Goal: Communication & Community: Answer question/provide support

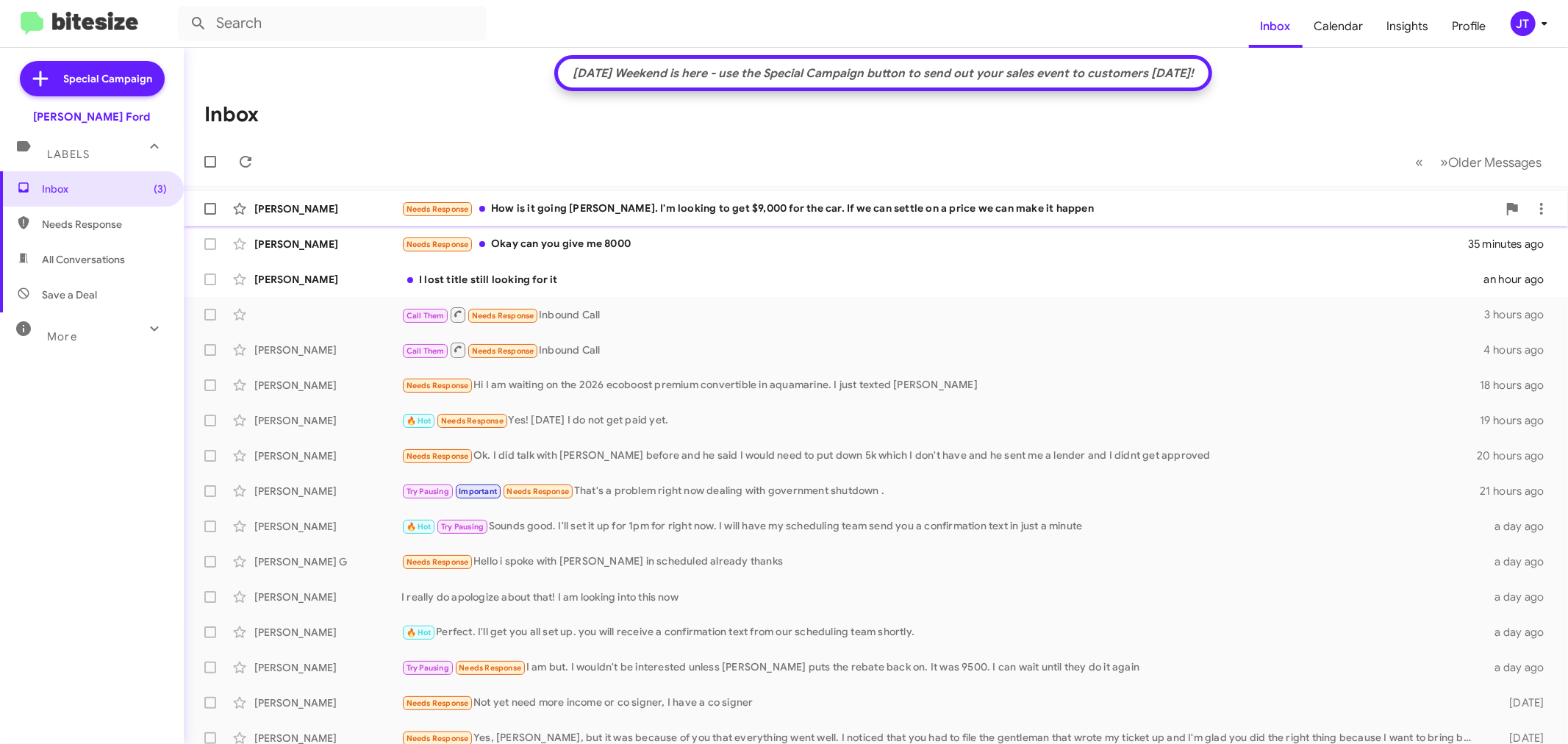
click at [1083, 202] on div "Needs Response How is it going [PERSON_NAME]. I'm looking to get $9,000 for the…" at bounding box center [949, 209] width 1096 height 17
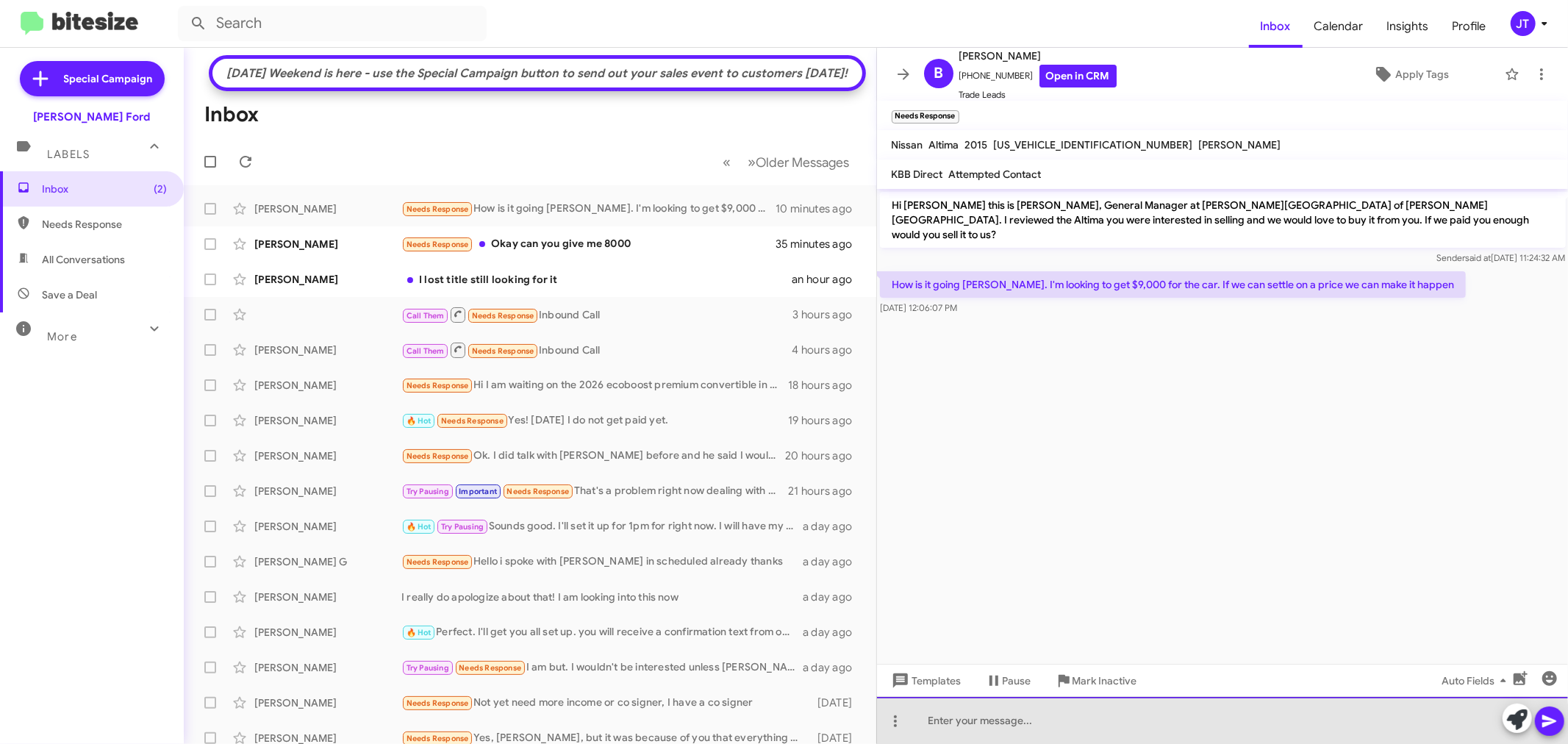
click at [1068, 729] on div at bounding box center [1223, 720] width 692 height 47
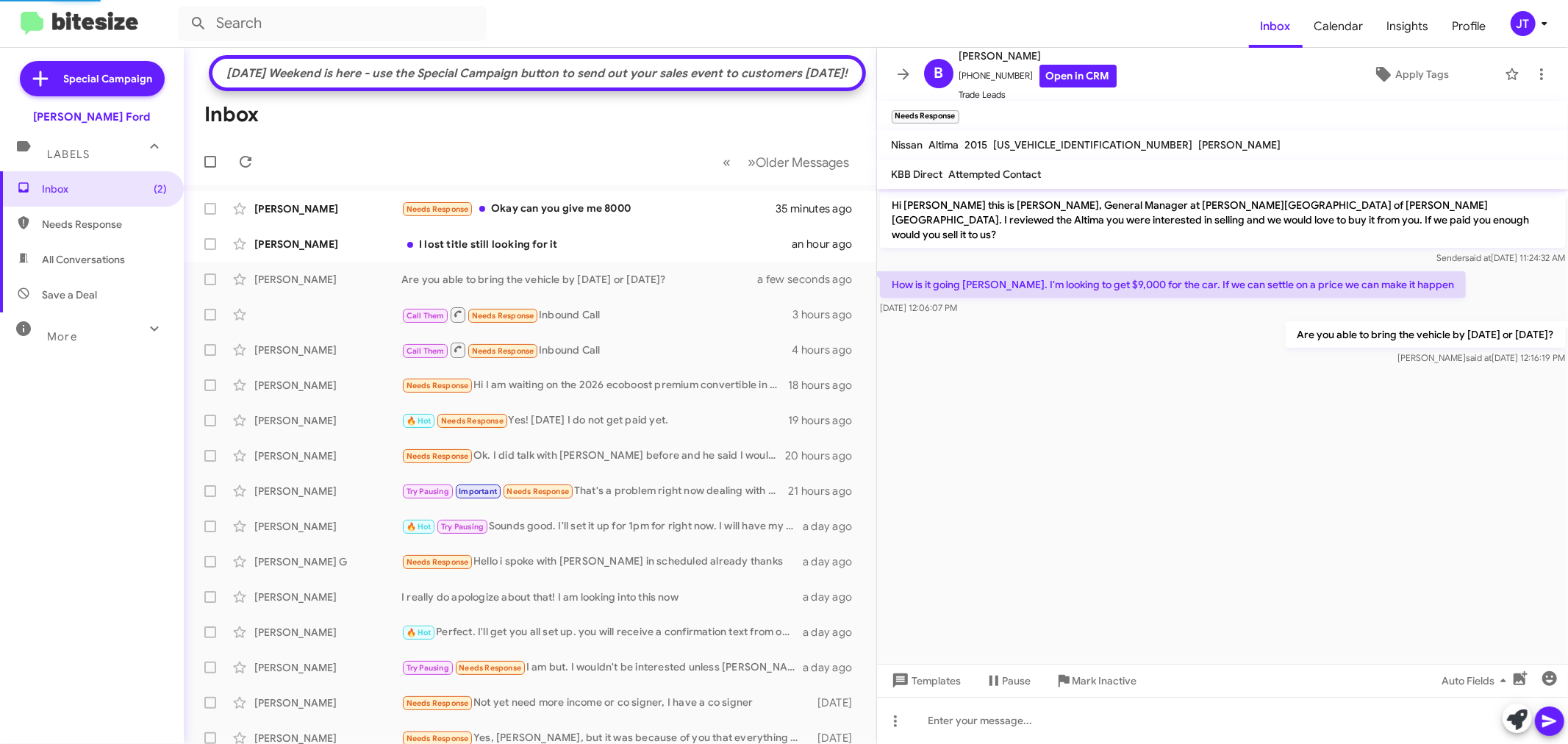
click at [688, 251] on div "I lost title still looking for it" at bounding box center [596, 243] width 390 height 14
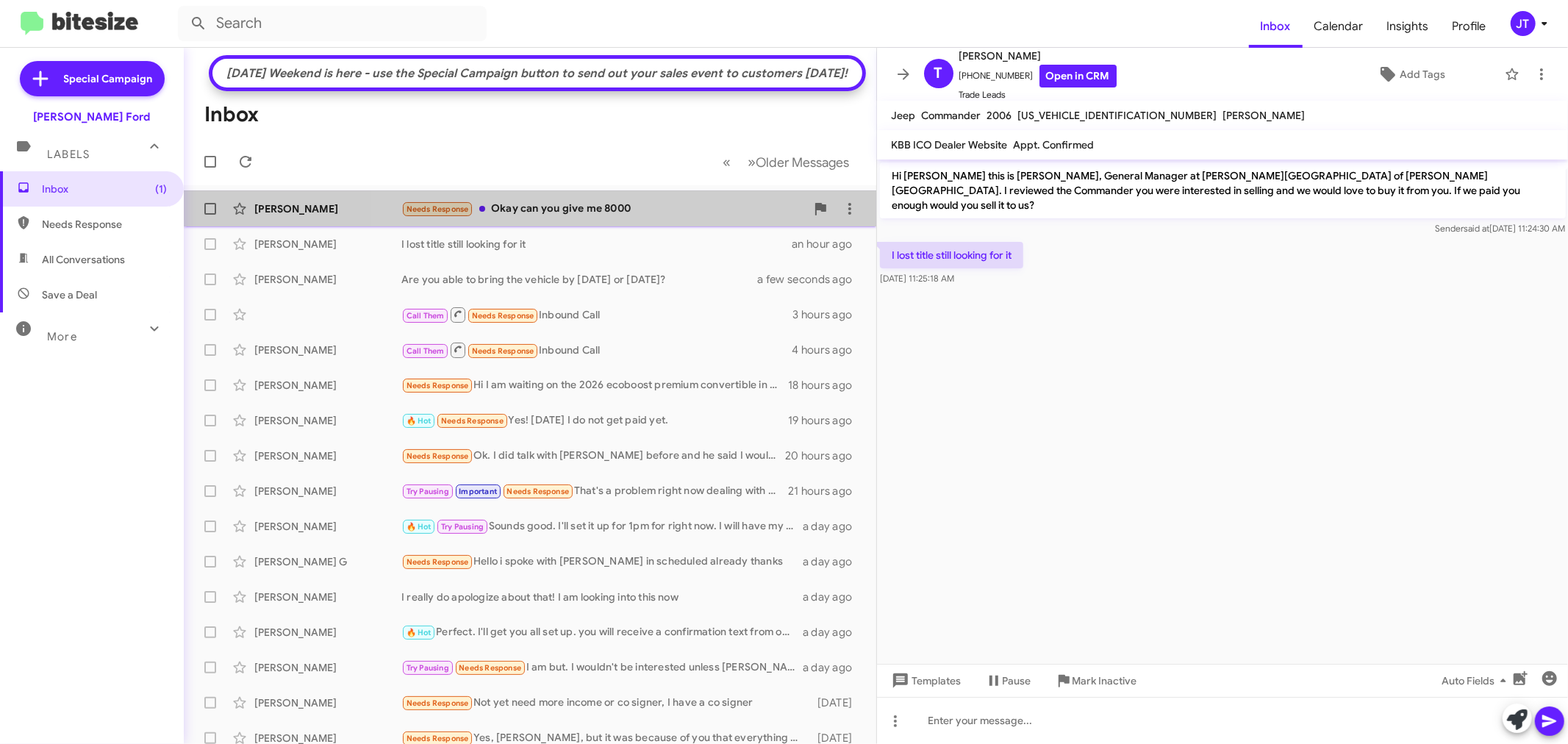
click at [682, 218] on div "Needs Response Okay can you give me 8000" at bounding box center [603, 209] width 404 height 17
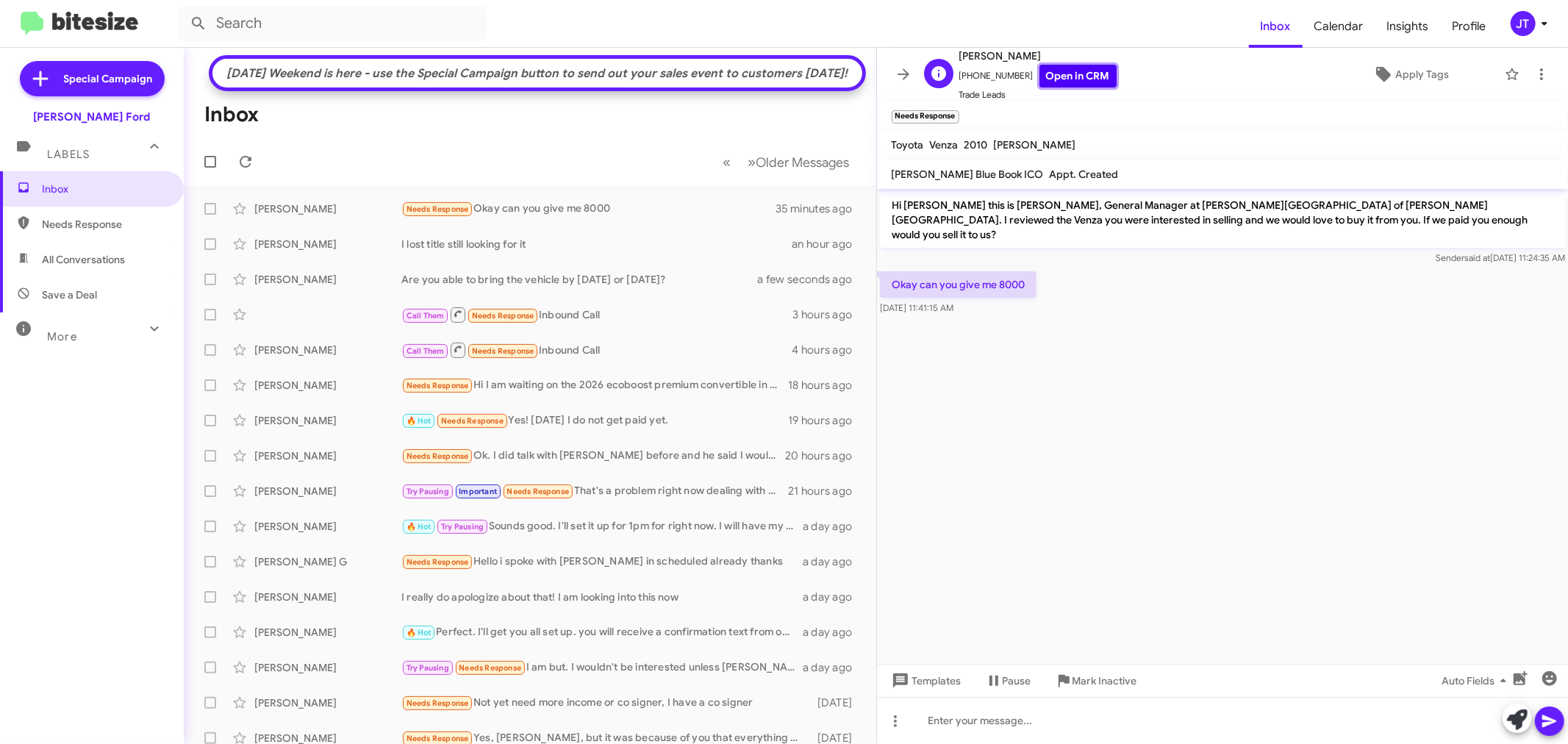
click at [1077, 75] on link "Open in CRM" at bounding box center [1077, 76] width 77 height 23
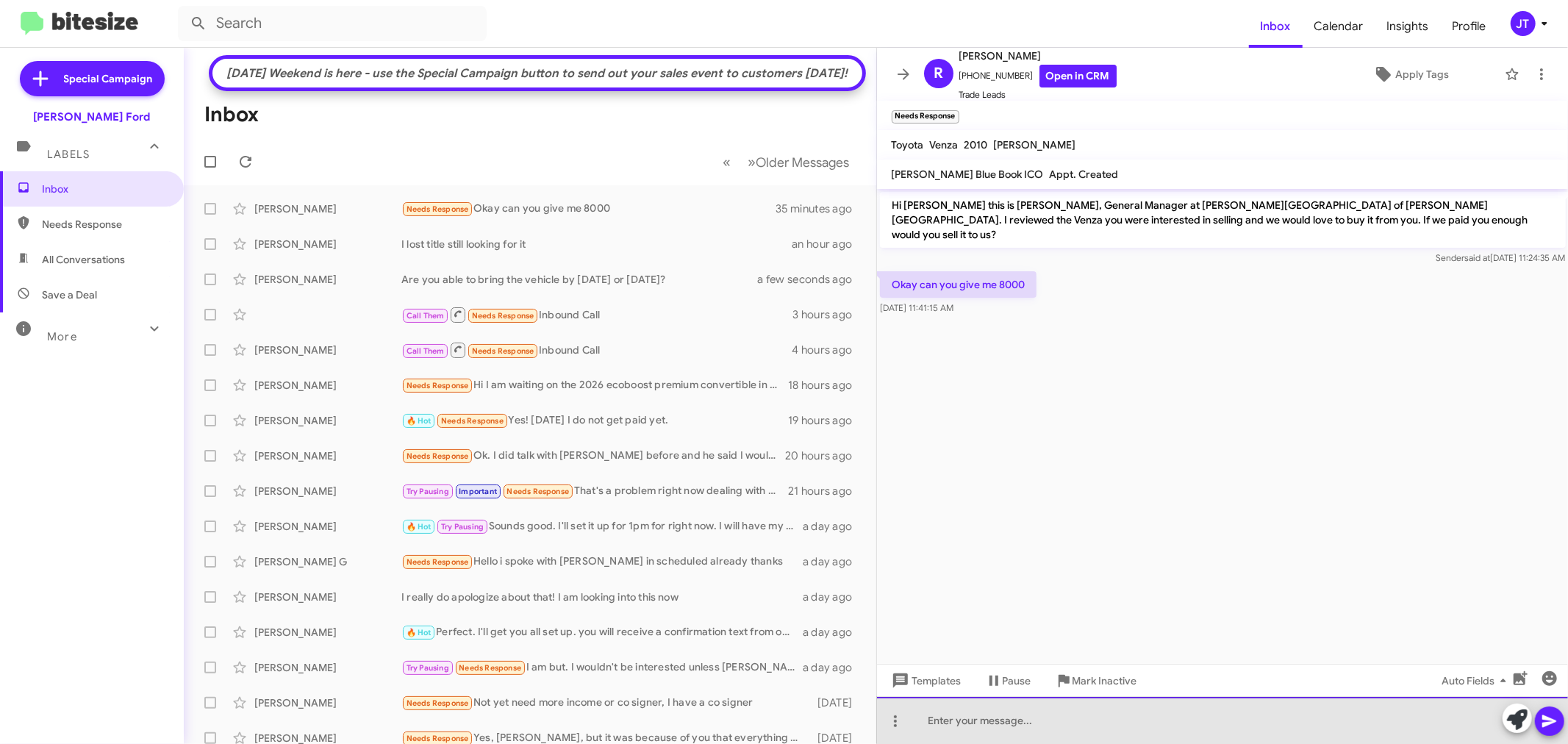
click at [1020, 721] on div at bounding box center [1223, 720] width 692 height 47
drag, startPoint x: 928, startPoint y: 717, endPoint x: 953, endPoint y: 663, distance: 59.5
click at [929, 716] on div "When can you bring the vehicle in?" at bounding box center [1223, 720] width 692 height 47
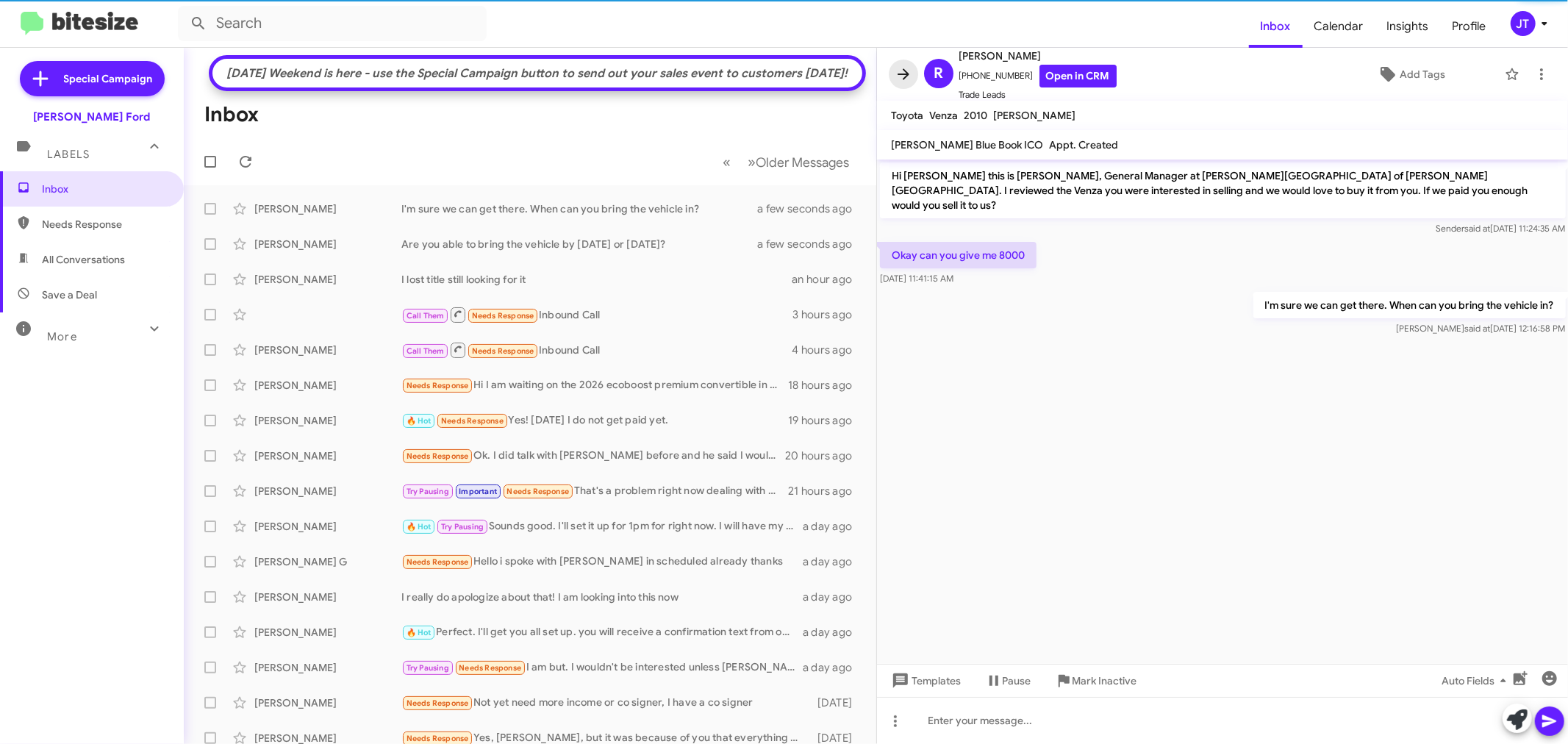
click at [908, 74] on icon at bounding box center [903, 74] width 17 height 17
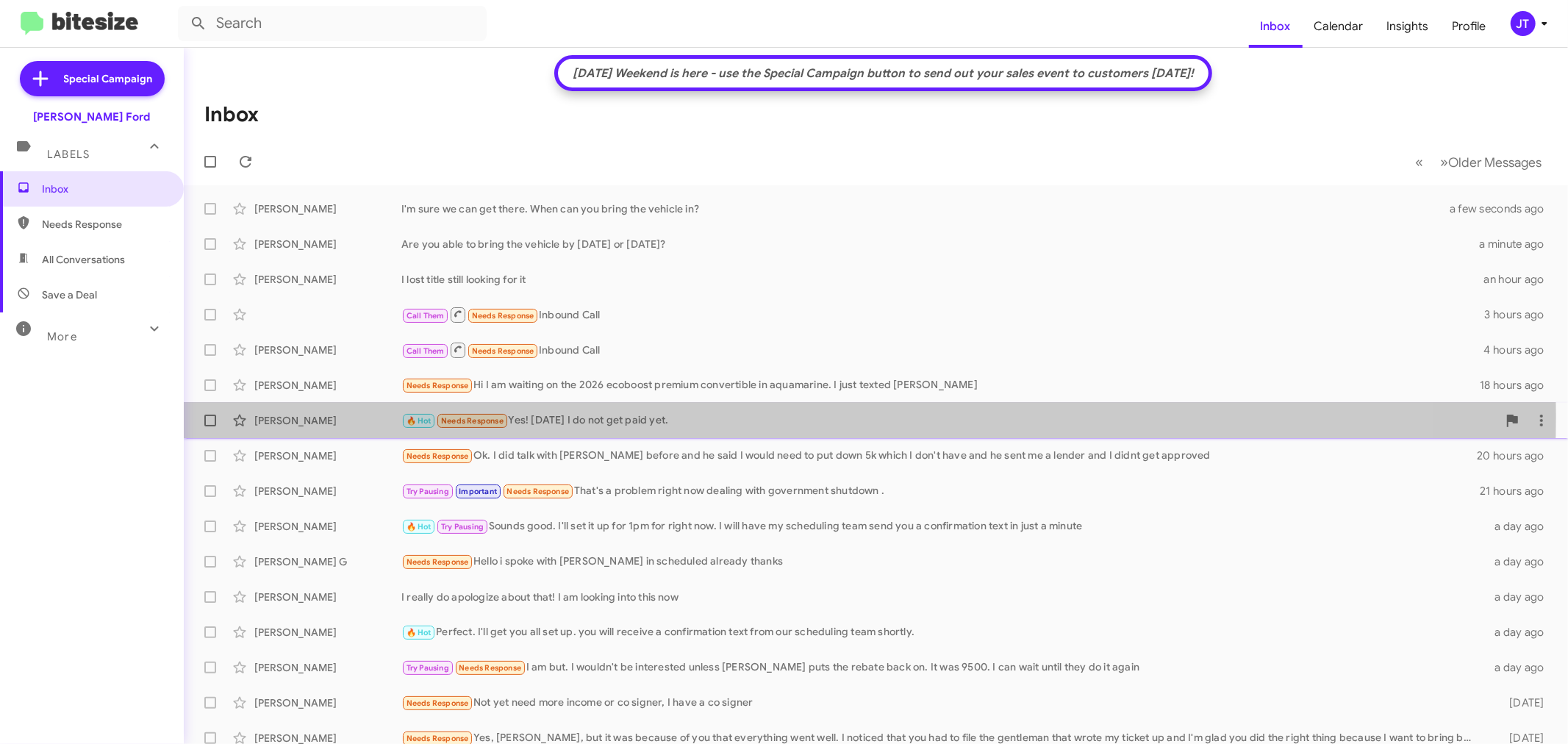
click at [748, 415] on div "🔥 Hot Needs Response Yes! Saturday I do not get paid yet." at bounding box center [949, 421] width 1096 height 17
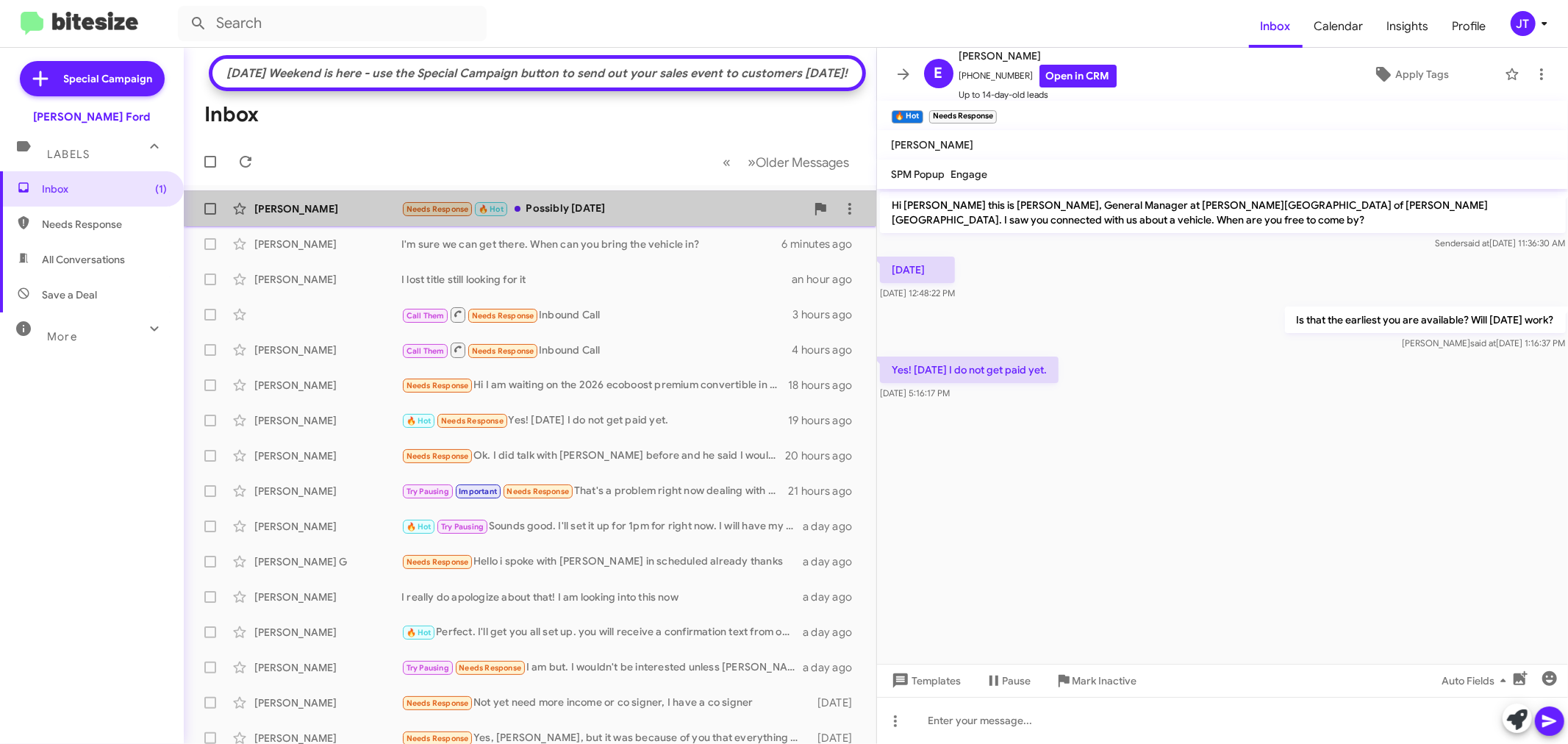
click at [604, 218] on div "Needs Response 🔥 Hot Possibly tomorrow" at bounding box center [603, 209] width 404 height 17
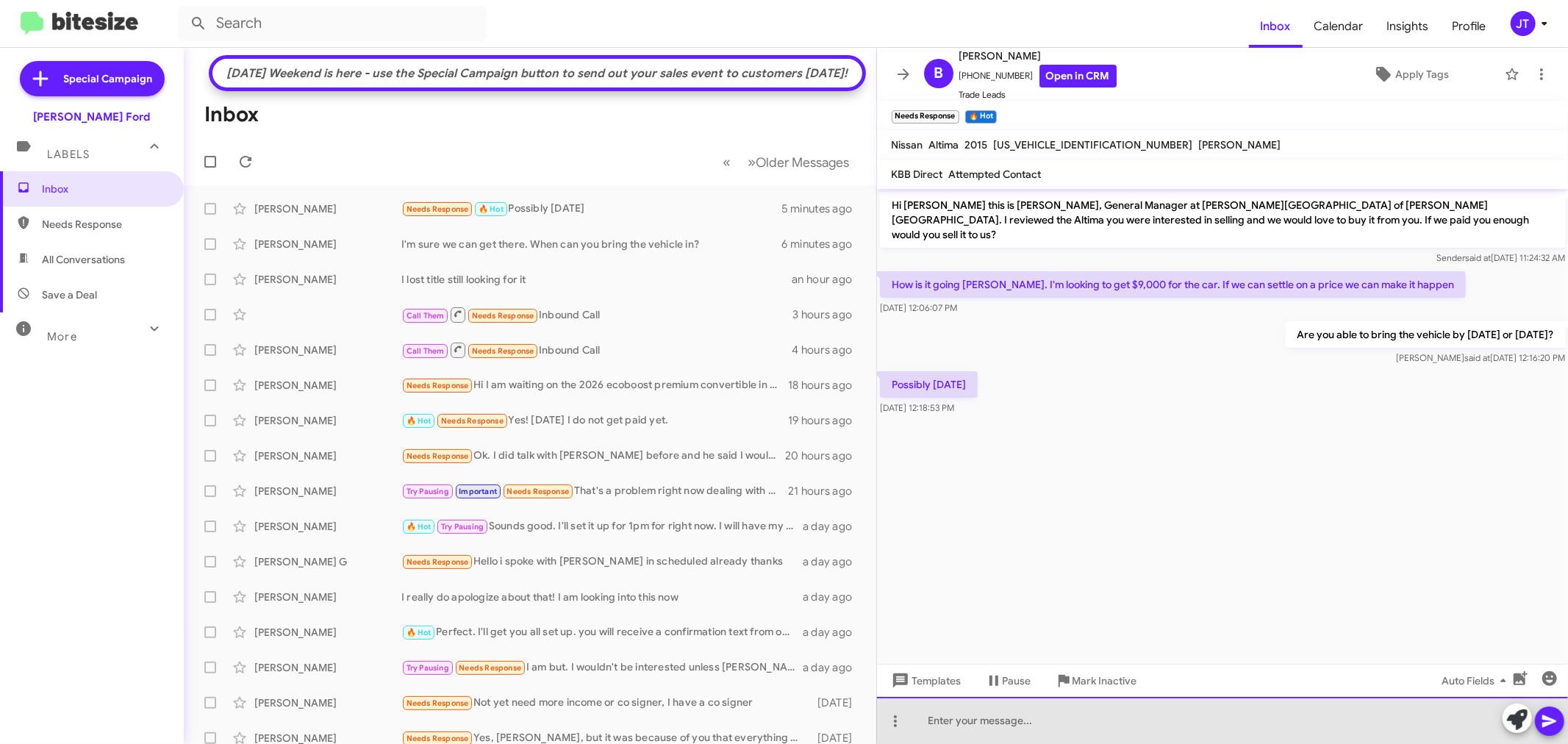
click at [1082, 721] on div at bounding box center [1223, 720] width 692 height 47
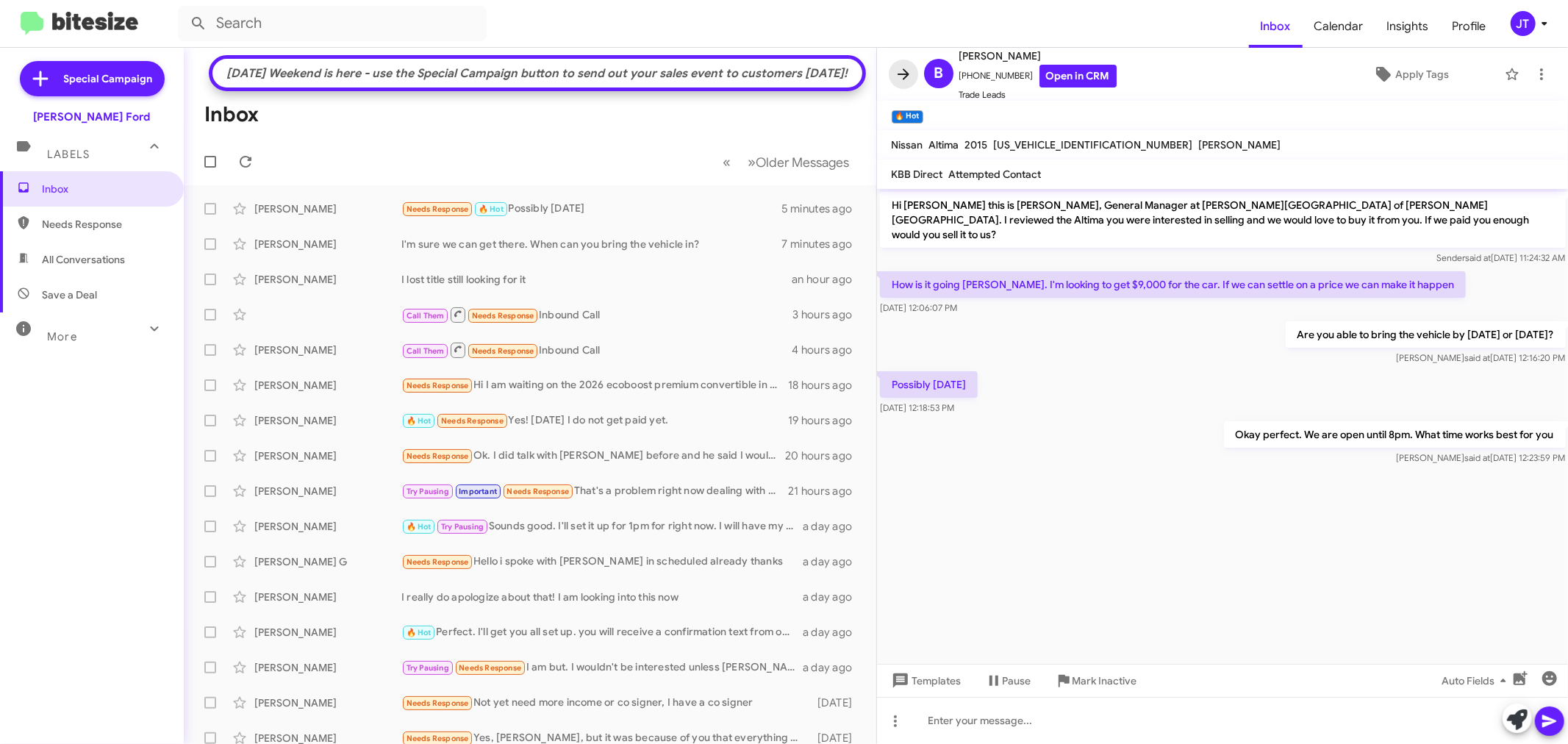
click at [908, 69] on icon at bounding box center [903, 74] width 17 height 17
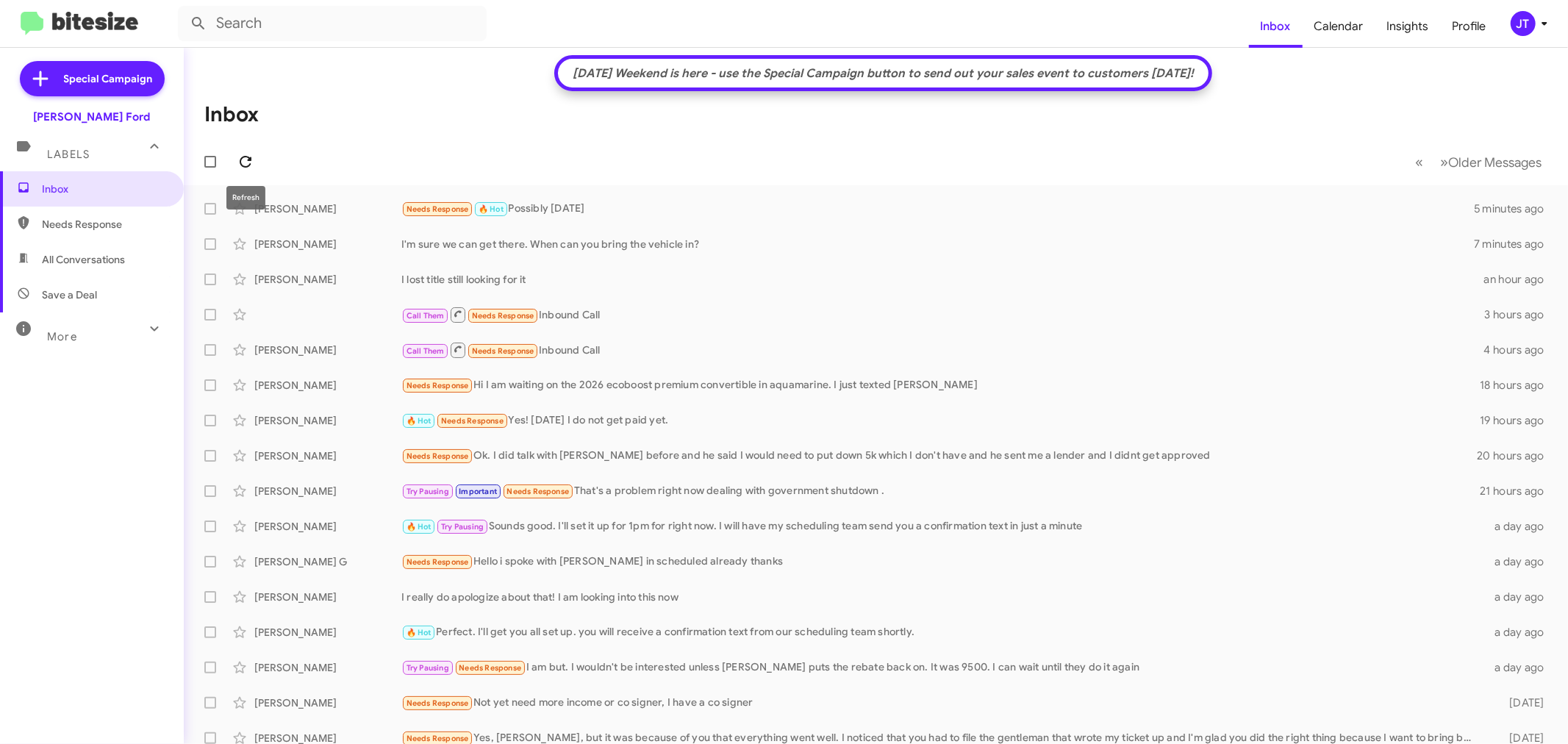
click at [250, 160] on icon at bounding box center [245, 161] width 11 height 11
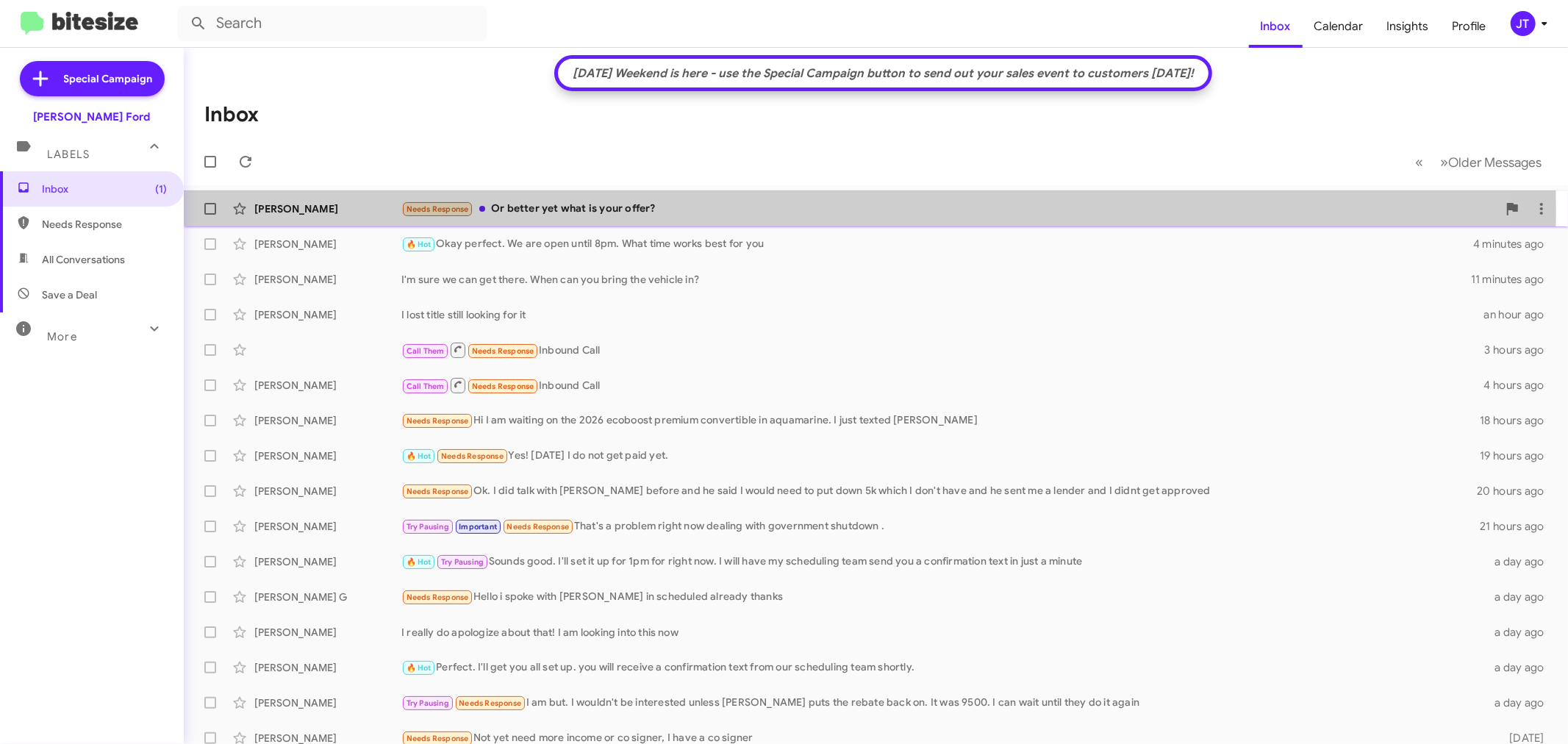
click at [693, 210] on div "Needs Response Or better yet what is your offer?" at bounding box center [949, 209] width 1096 height 17
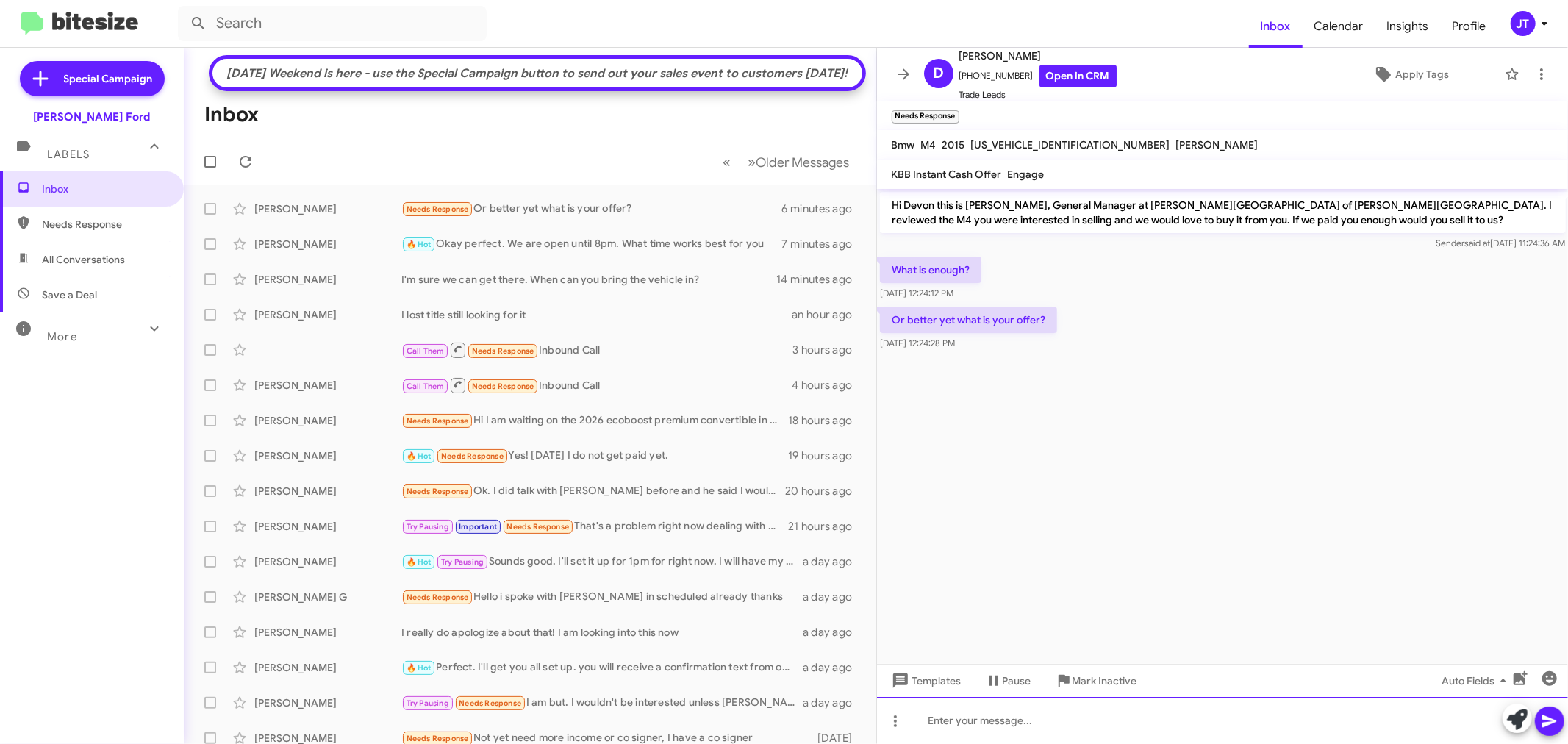
click at [1091, 714] on div at bounding box center [1223, 720] width 692 height 47
click at [1358, 725] on div "We would need to see the vehicle in order to get you the most money as possible." at bounding box center [1223, 720] width 692 height 47
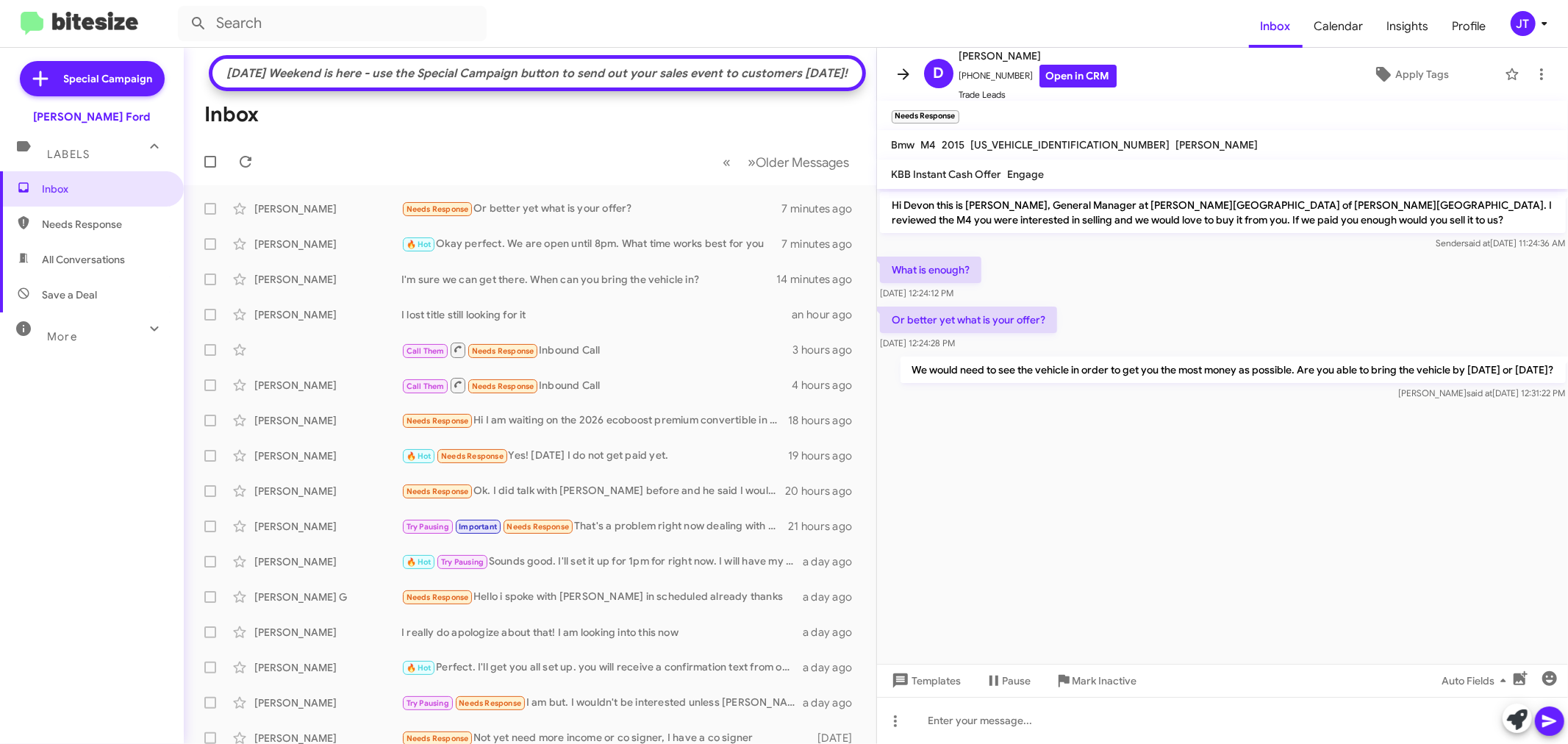
click at [897, 75] on icon at bounding box center [903, 74] width 17 height 17
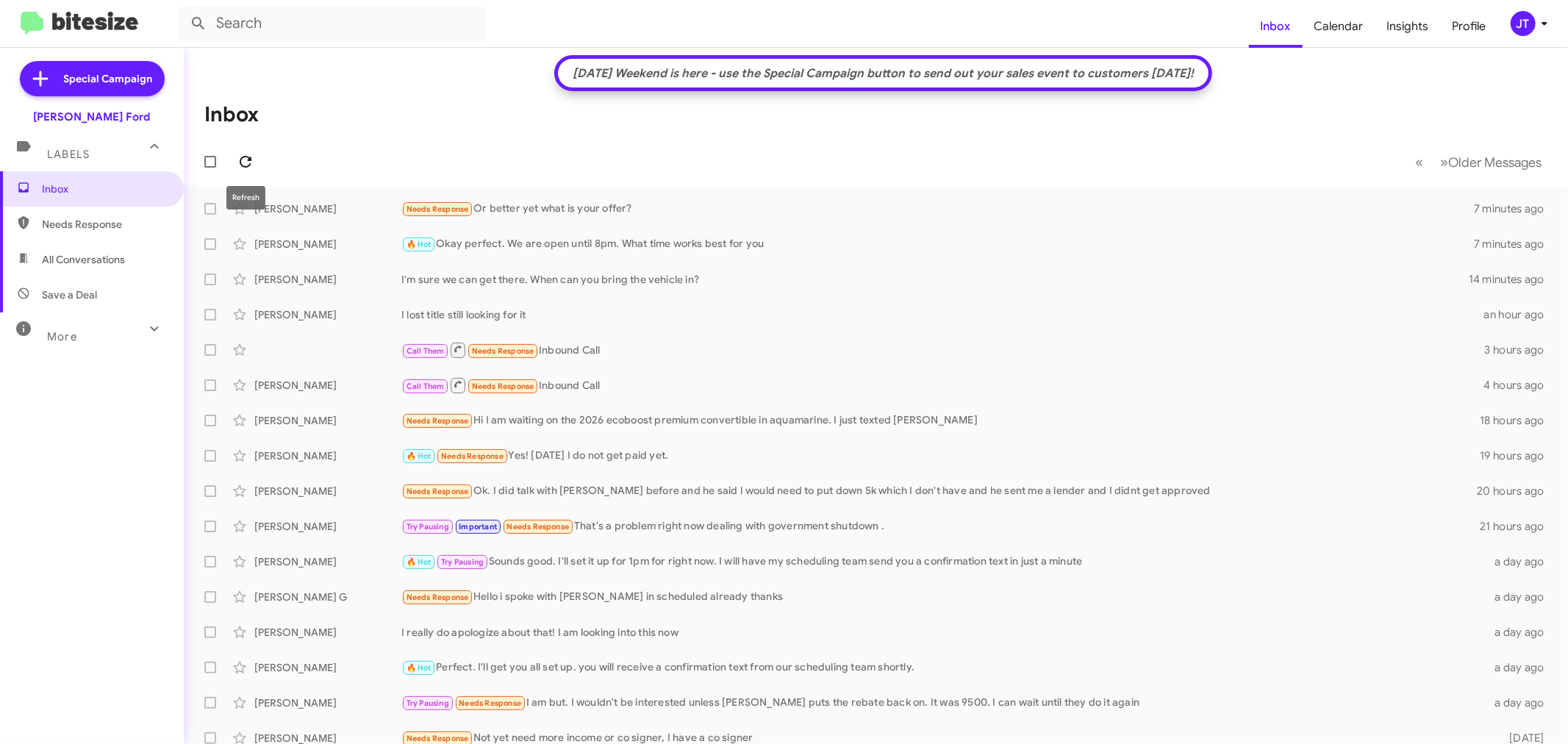
click at [259, 157] on span at bounding box center [245, 161] width 30 height 17
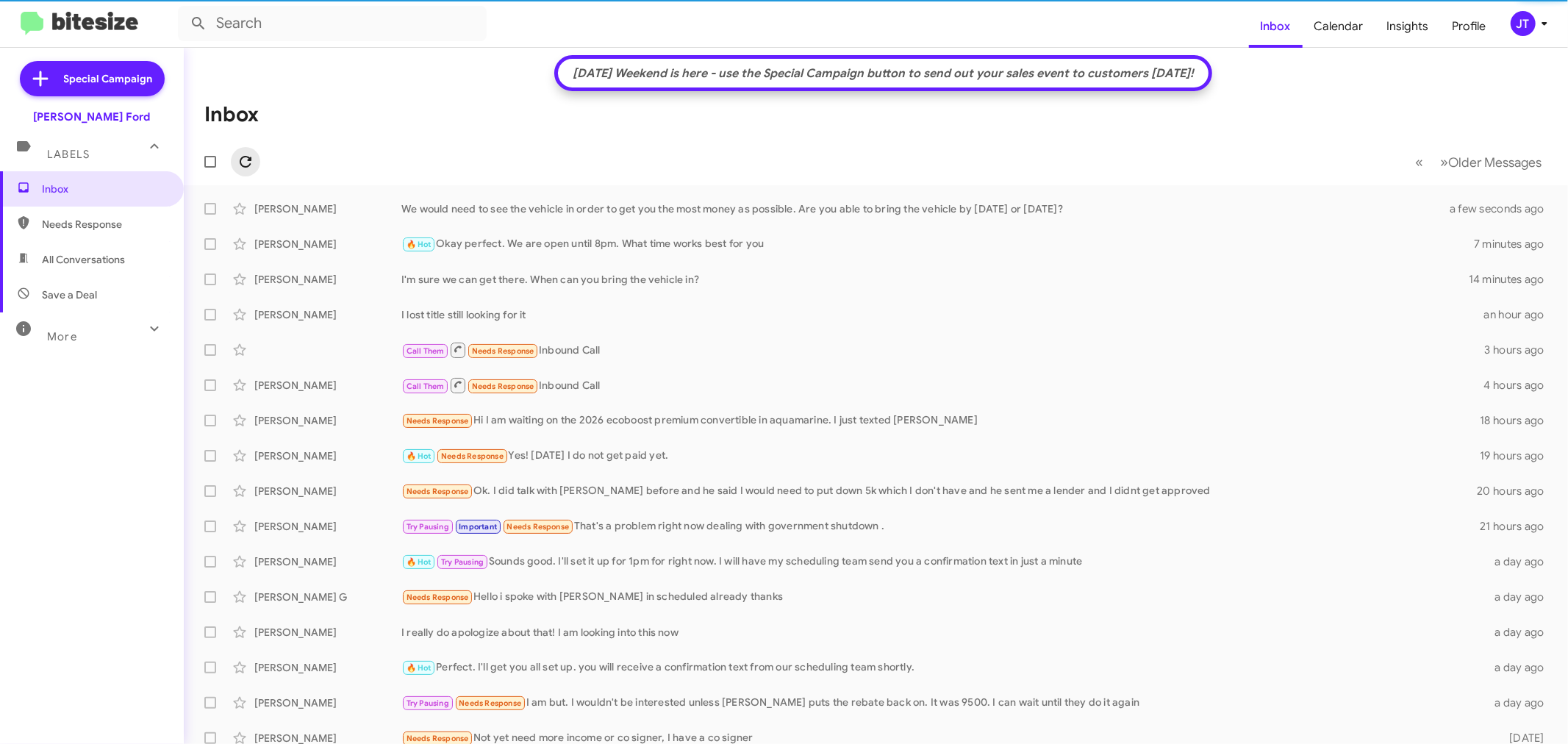
click at [231, 163] on span at bounding box center [245, 161] width 30 height 17
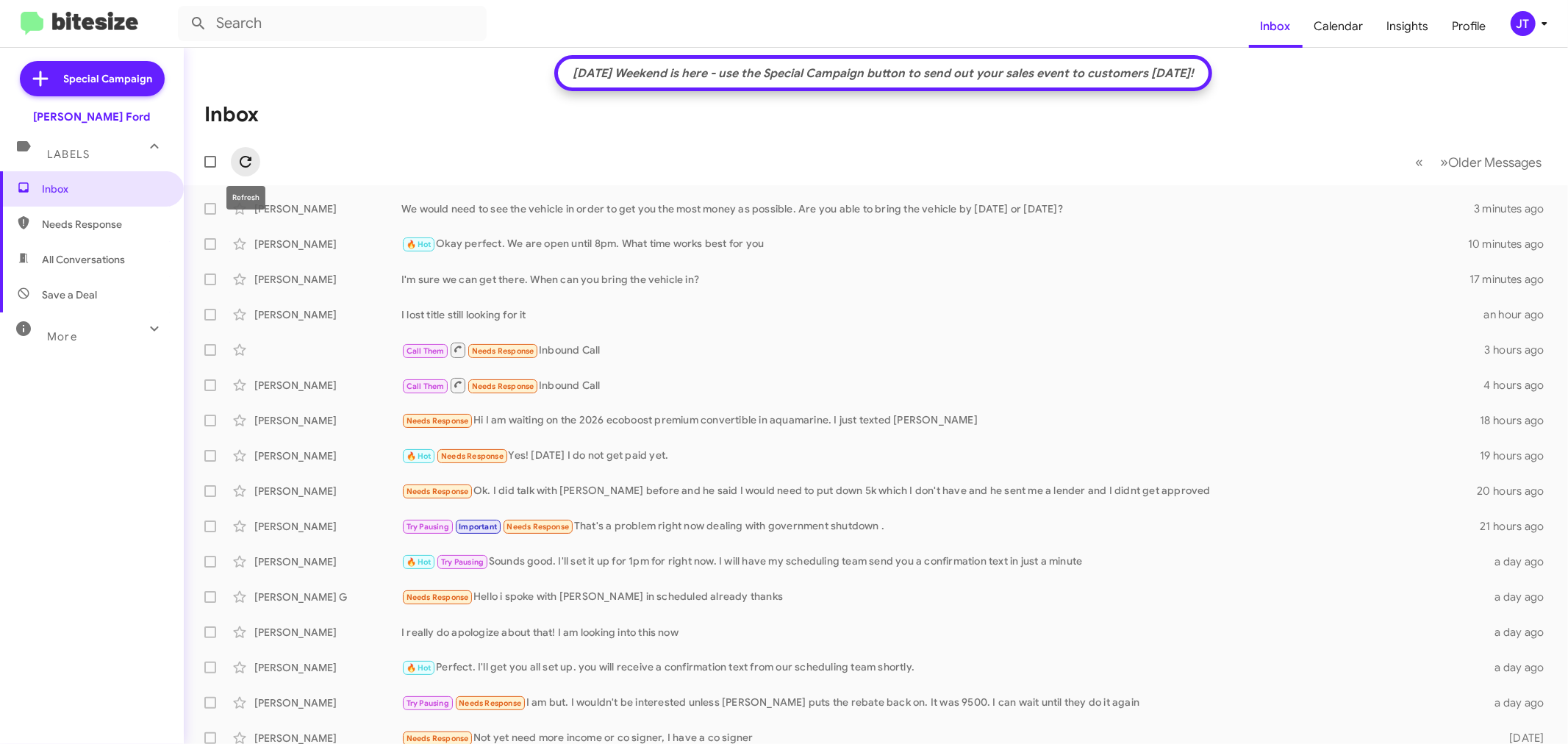
click at [251, 155] on icon at bounding box center [245, 161] width 17 height 17
click at [240, 158] on icon at bounding box center [245, 161] width 17 height 17
click at [1544, 20] on icon at bounding box center [1544, 23] width 17 height 17
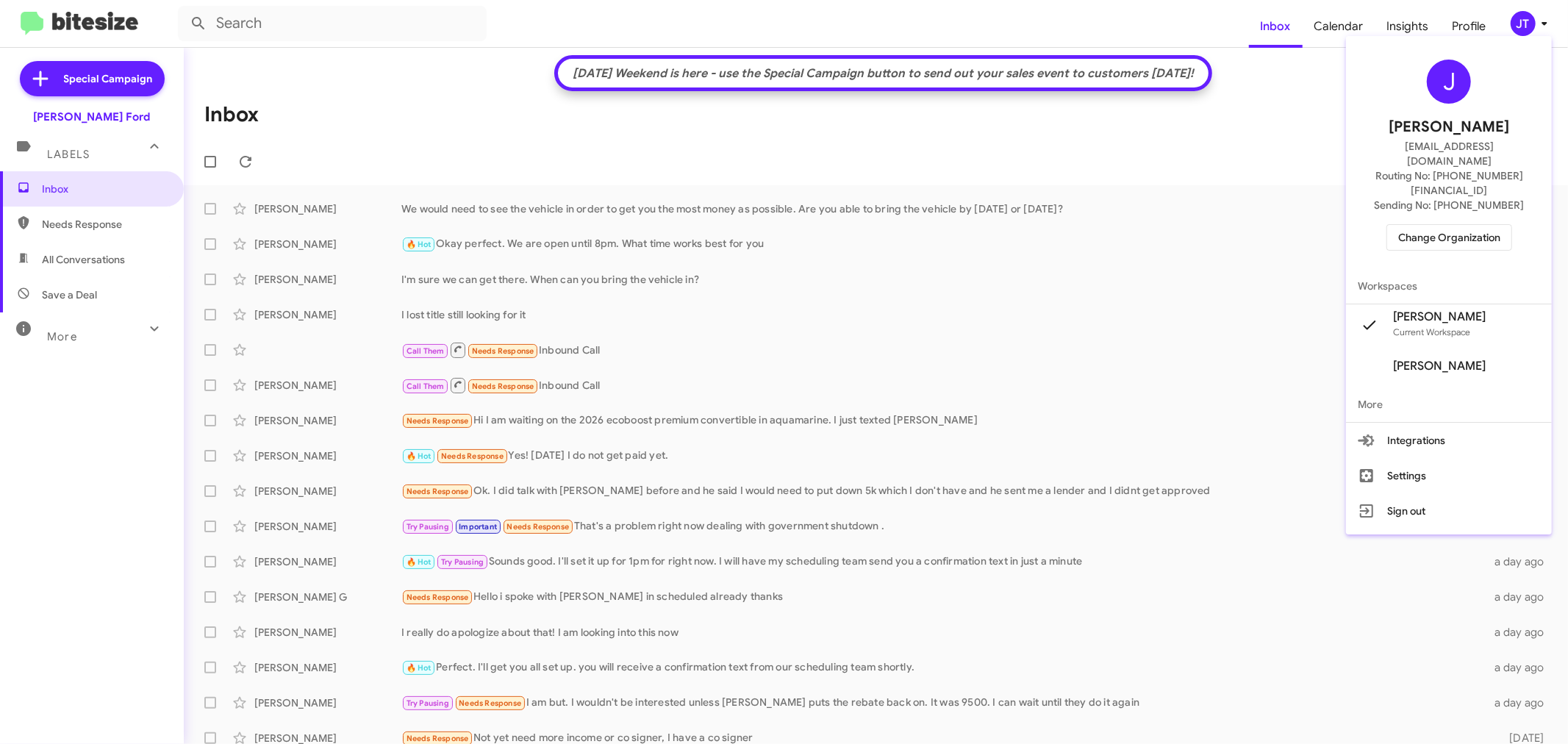
click at [1461, 225] on span "Change Organization" at bounding box center [1449, 237] width 102 height 25
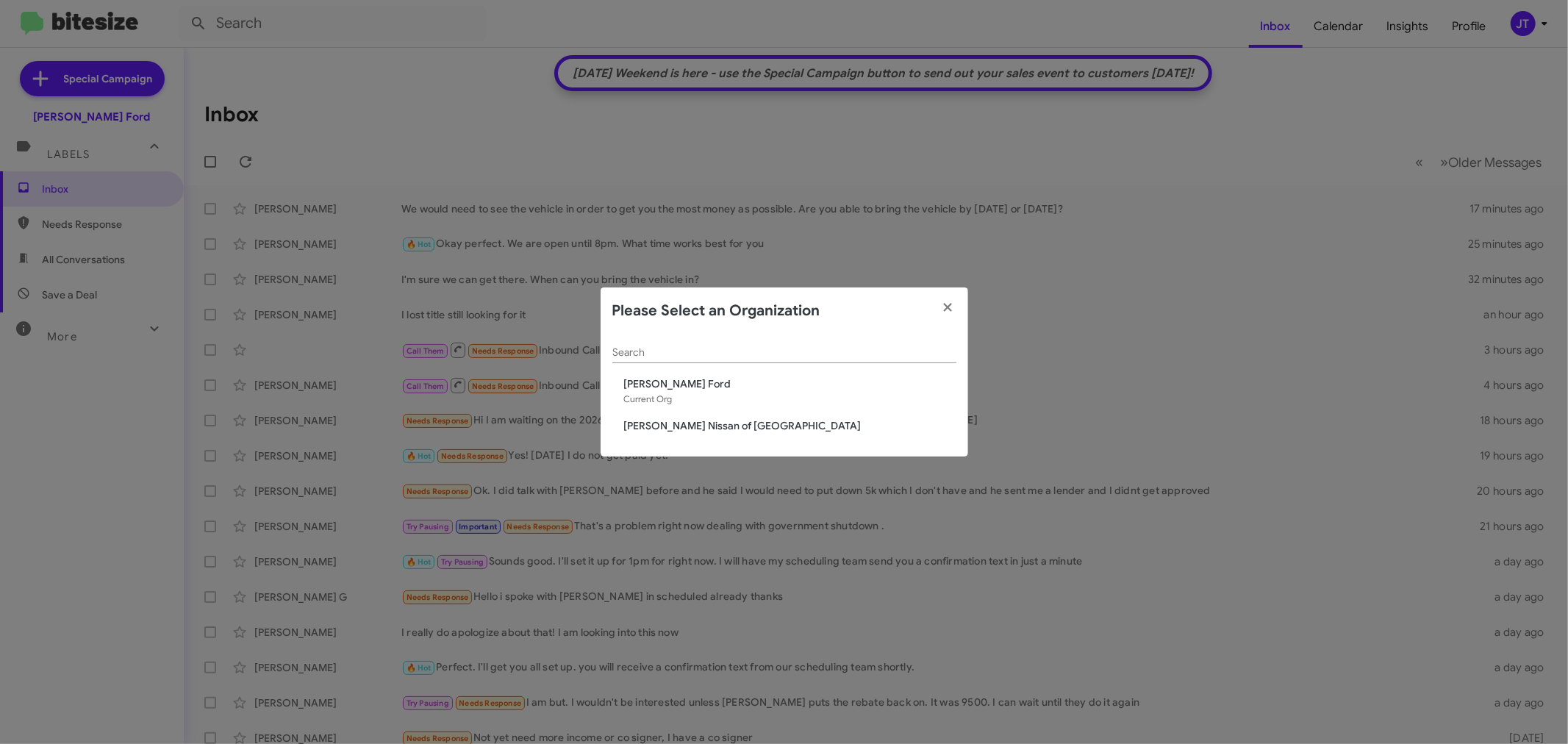
click at [721, 427] on span "Banister Nissan of Norfolk" at bounding box center [790, 425] width 332 height 14
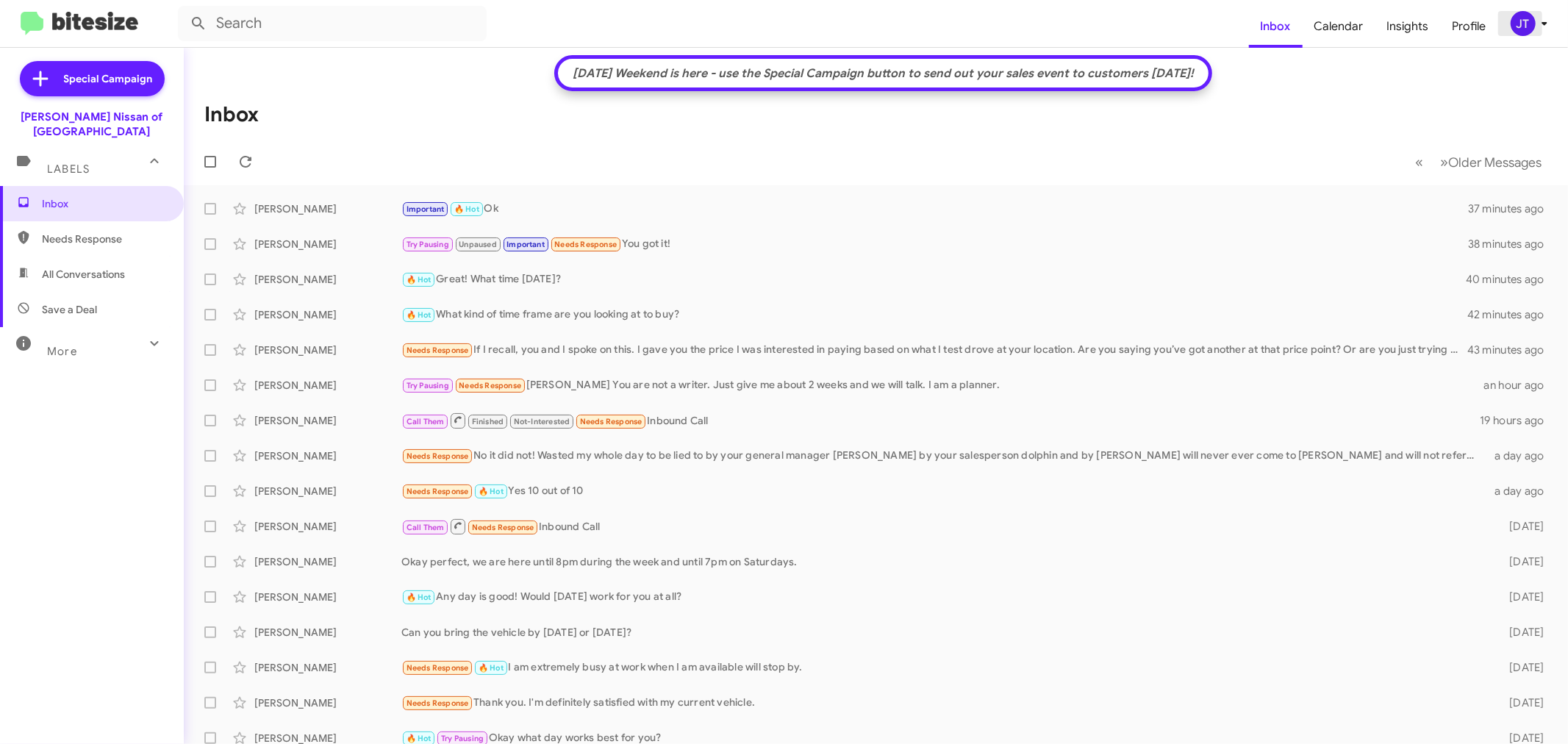
click at [1528, 22] on div "JT" at bounding box center [1522, 23] width 25 height 25
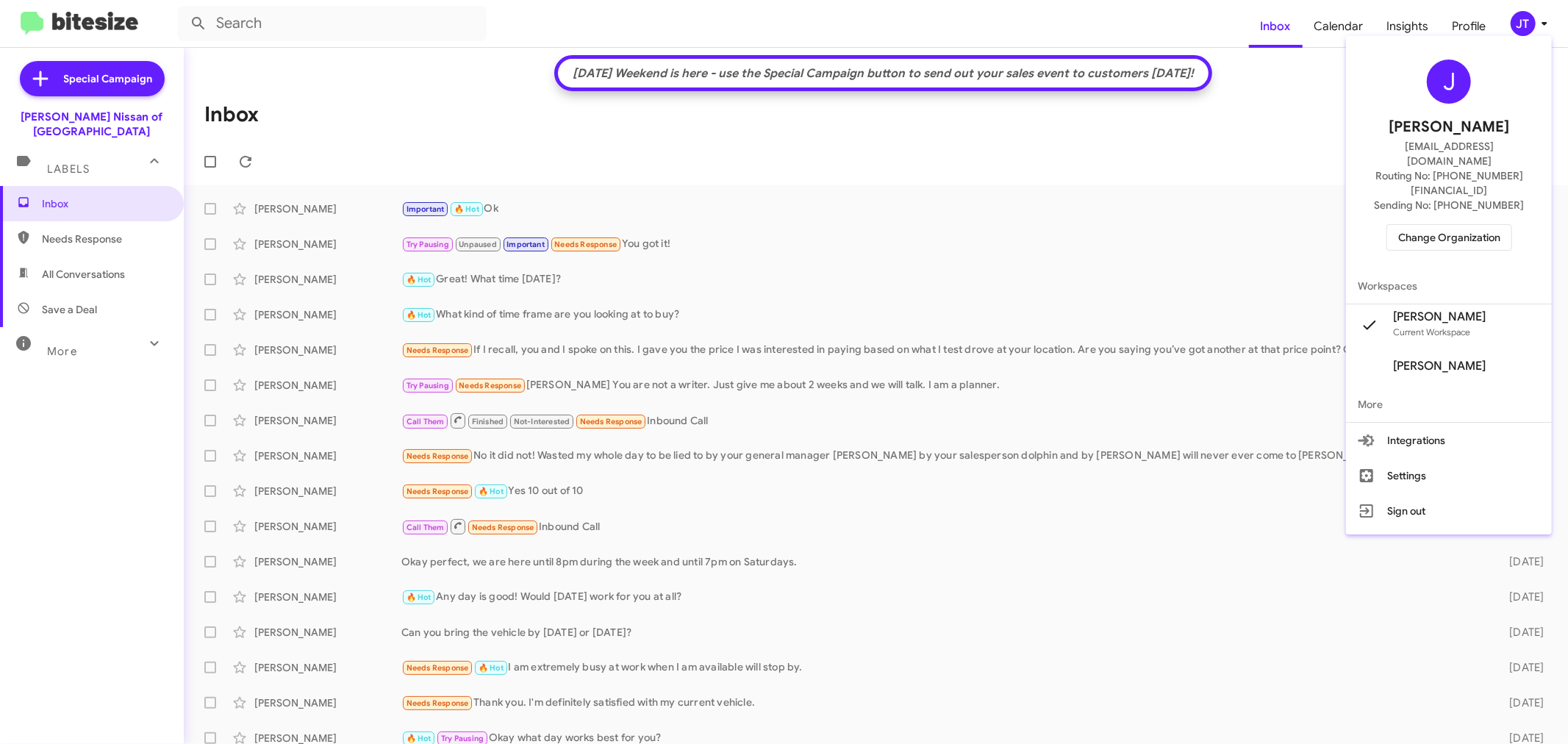
click at [1490, 225] on span "Change Organization" at bounding box center [1449, 237] width 102 height 25
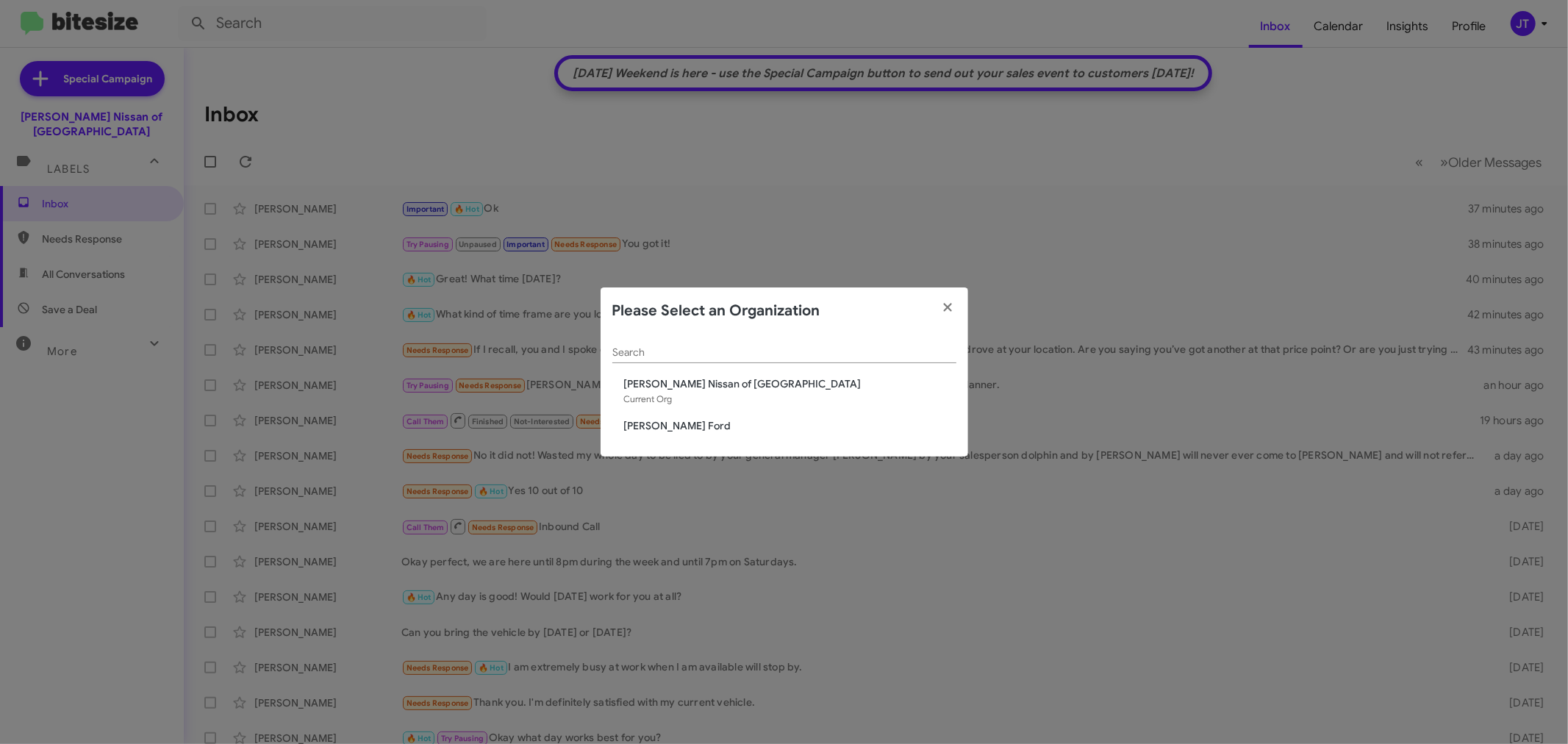
click at [749, 424] on span "[PERSON_NAME] Ford" at bounding box center [790, 425] width 332 height 14
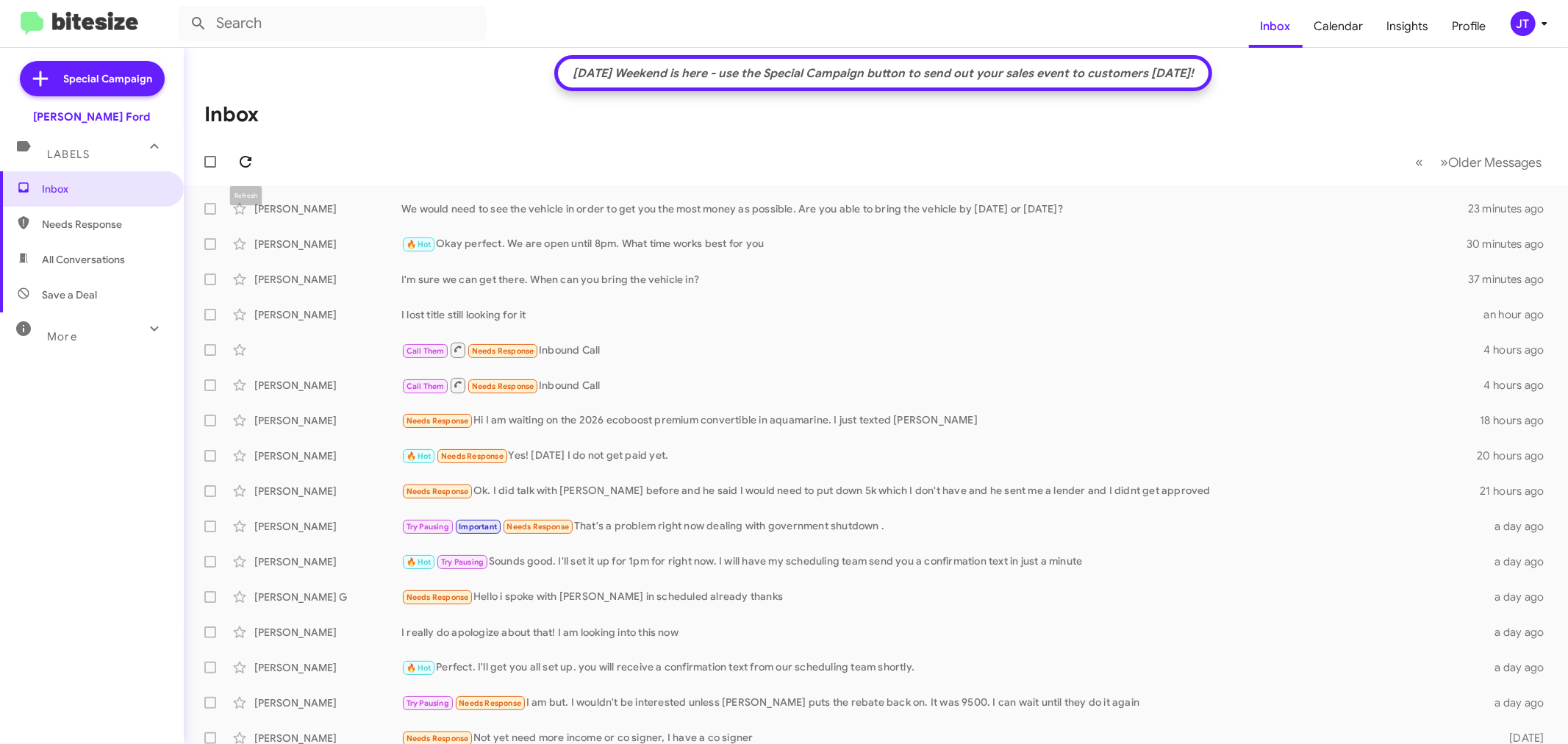
click at [243, 163] on icon at bounding box center [245, 161] width 17 height 17
click at [249, 163] on icon at bounding box center [245, 161] width 17 height 17
click at [248, 160] on icon at bounding box center [245, 161] width 11 height 11
drag, startPoint x: 246, startPoint y: 153, endPoint x: 228, endPoint y: 76, distance: 79.1
click at [243, 150] on button at bounding box center [245, 161] width 30 height 30
